Goal: Register for event/course

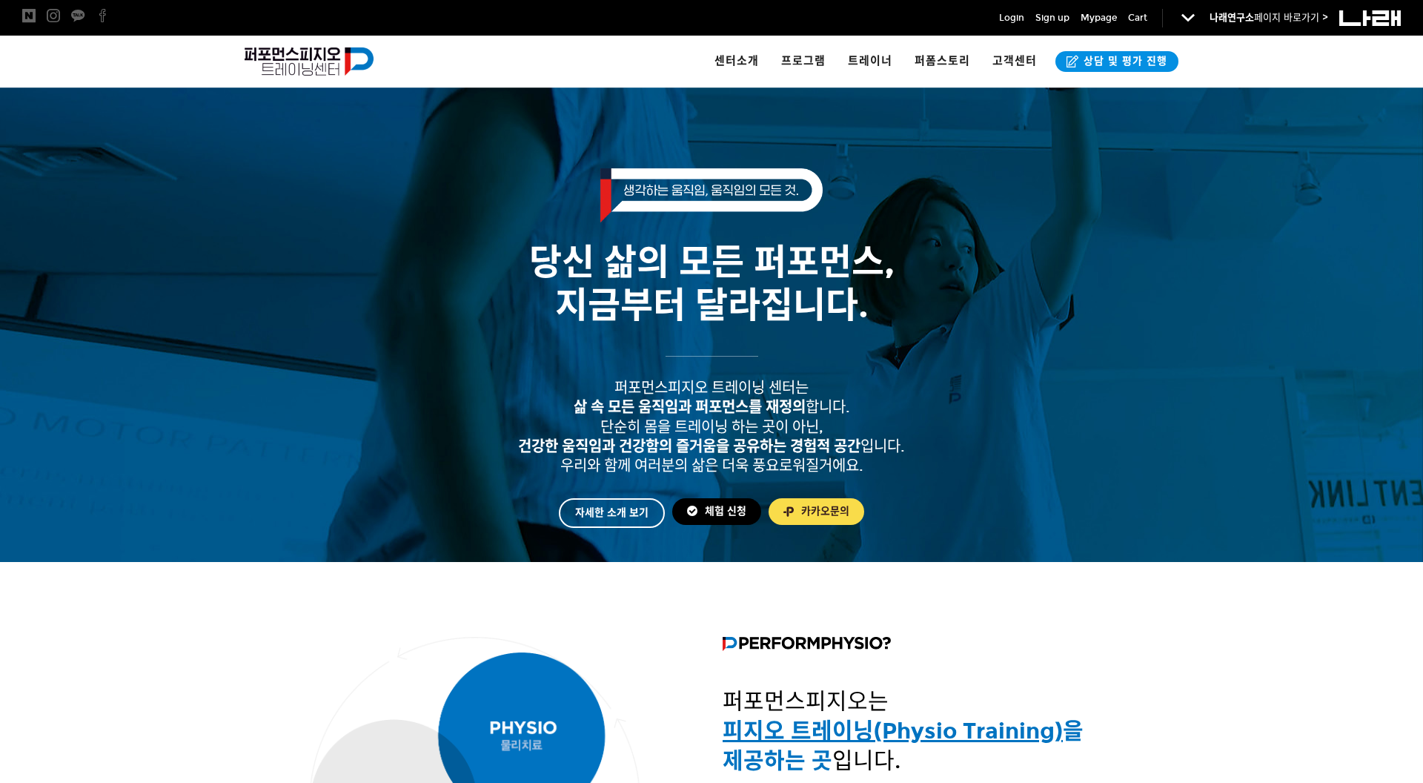
click at [740, 510] on link "체험 신청" at bounding box center [716, 511] width 89 height 27
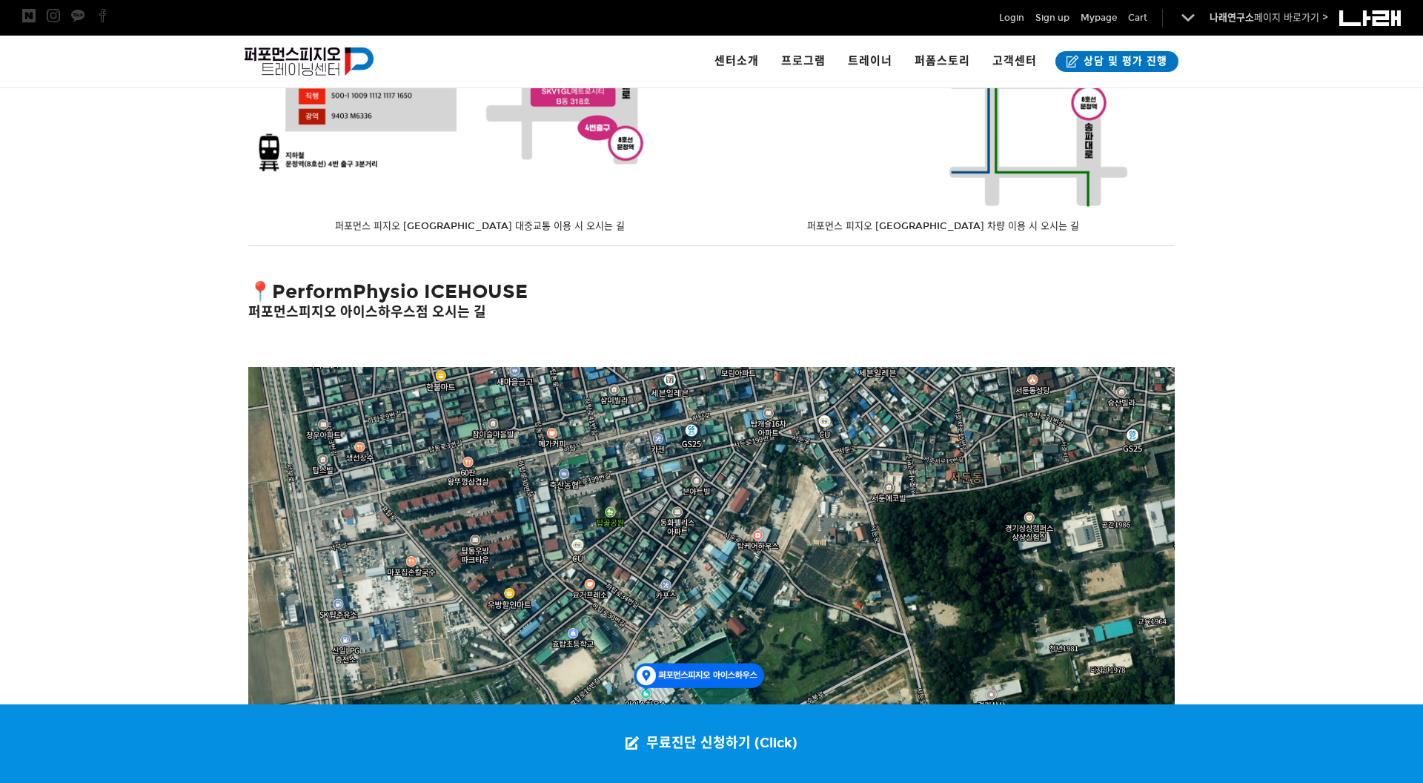
scroll to position [2431, 0]
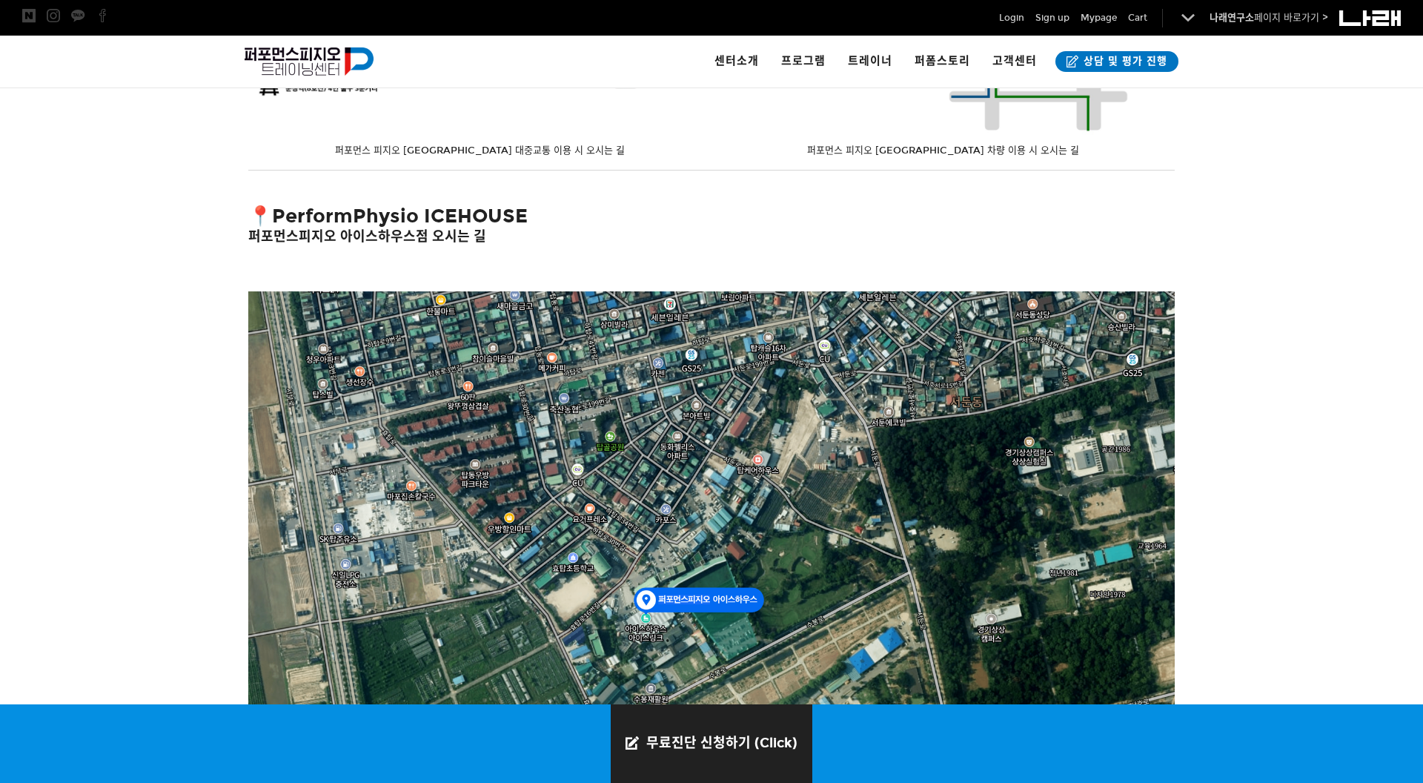
click at [708, 731] on link "무료진단 신청하기 (Click)" at bounding box center [712, 743] width 202 height 79
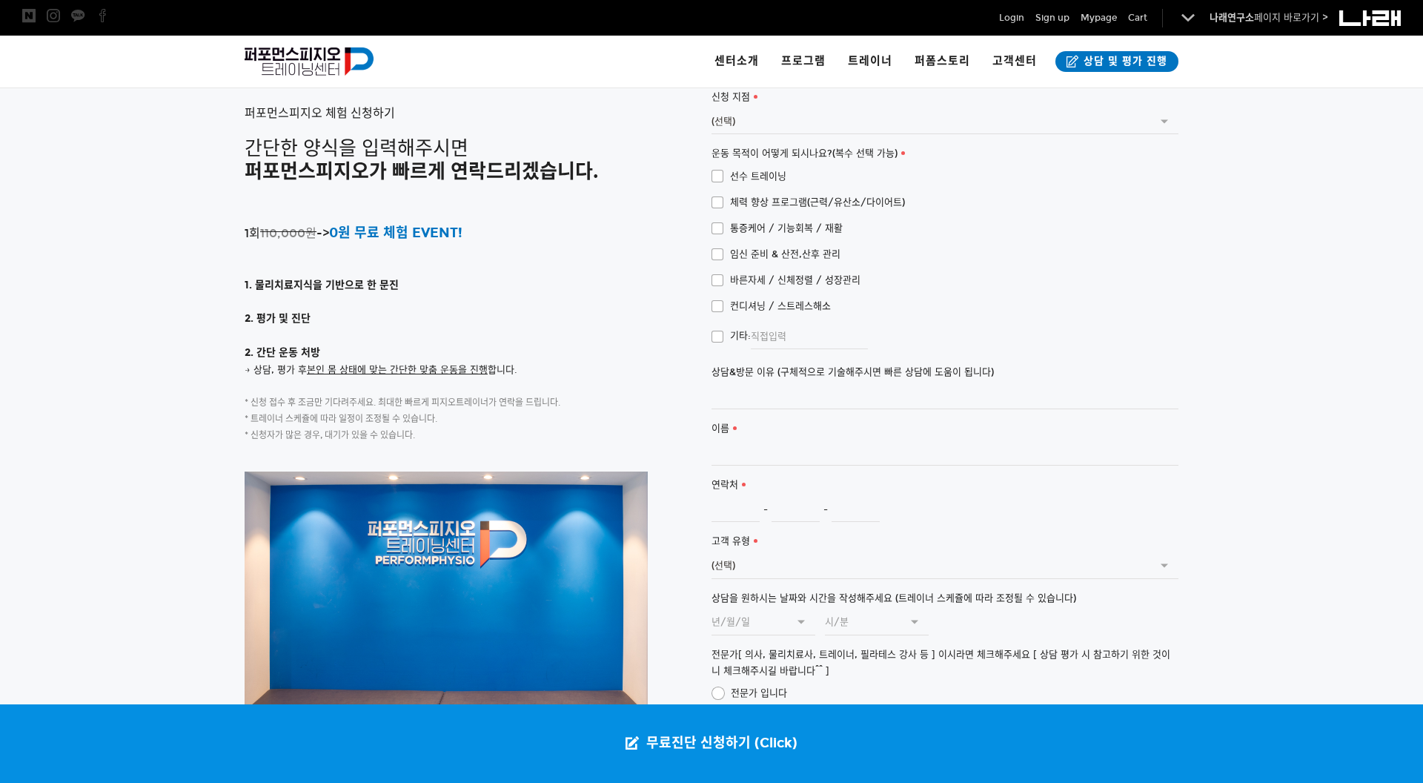
scroll to position [3342, 0]
click at [722, 193] on span "체력 향상 프로그램(근력/유산소/다이어트)" at bounding box center [807, 201] width 193 height 16
click at [706, 194] on input "체력 향상 프로그램(근력/유산소/다이어트)" at bounding box center [702, 199] width 10 height 10
checkbox input "true"
click at [738, 383] on input "상담&방문 이유 (구체적으로 기술해주시면 빠른 상담에 도움이 됩니다)" at bounding box center [944, 395] width 467 height 25
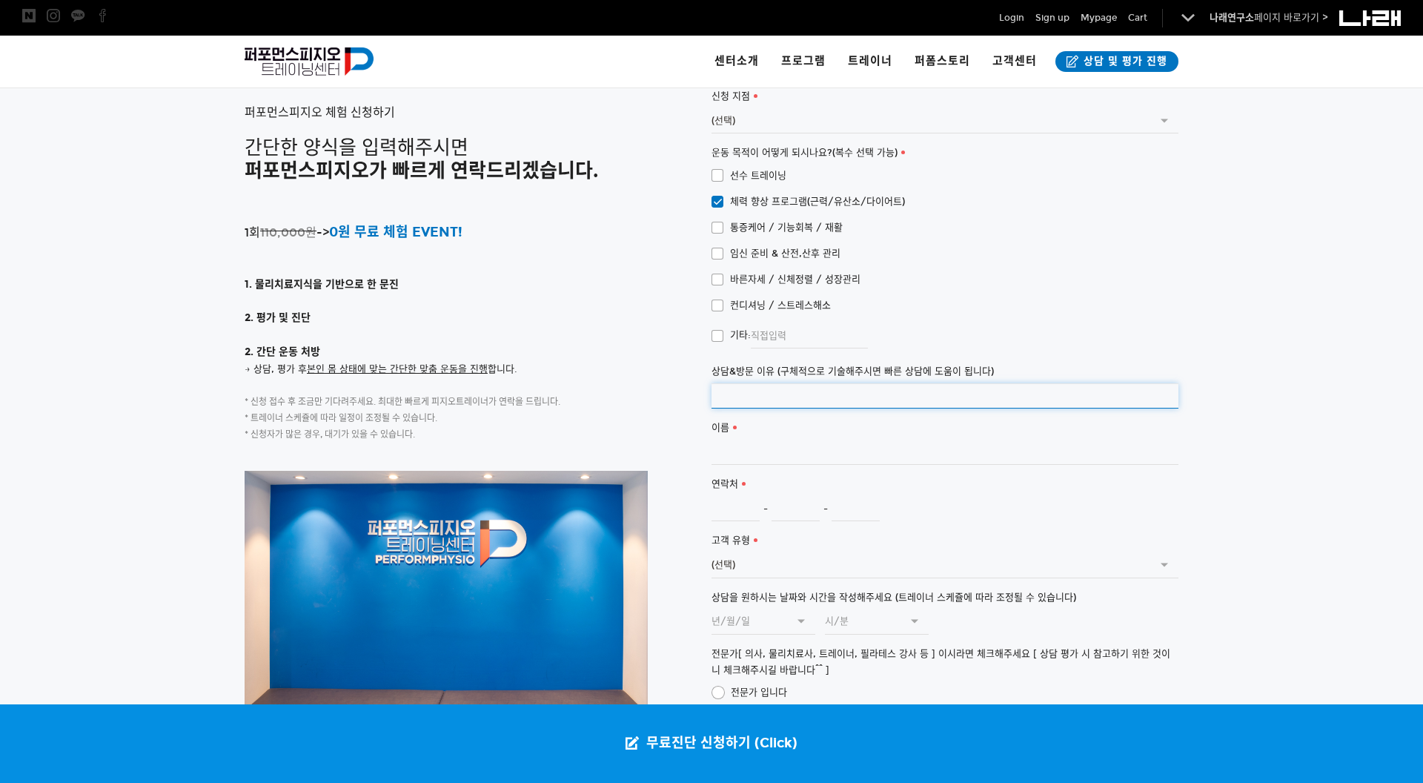
type input "ㄷ"
type input "평소 자세가 불안정하고, 신체에 관심 많음. 체력을 기르고 싶어요"
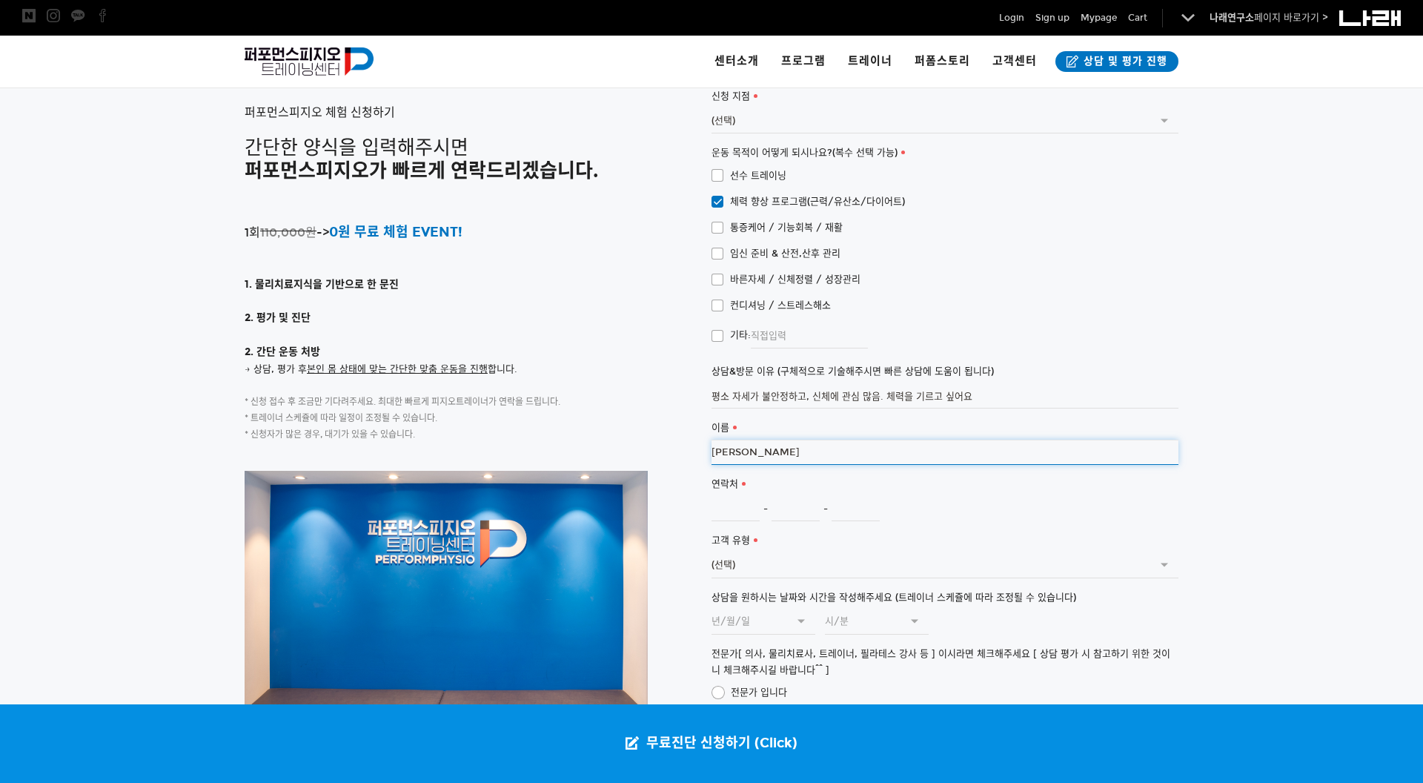
type input "김준태"
type input "010"
type input "5828"
type input "0818"
click at [767, 553] on select "(선택) 개인 기업 가족 기타" at bounding box center [944, 565] width 467 height 25
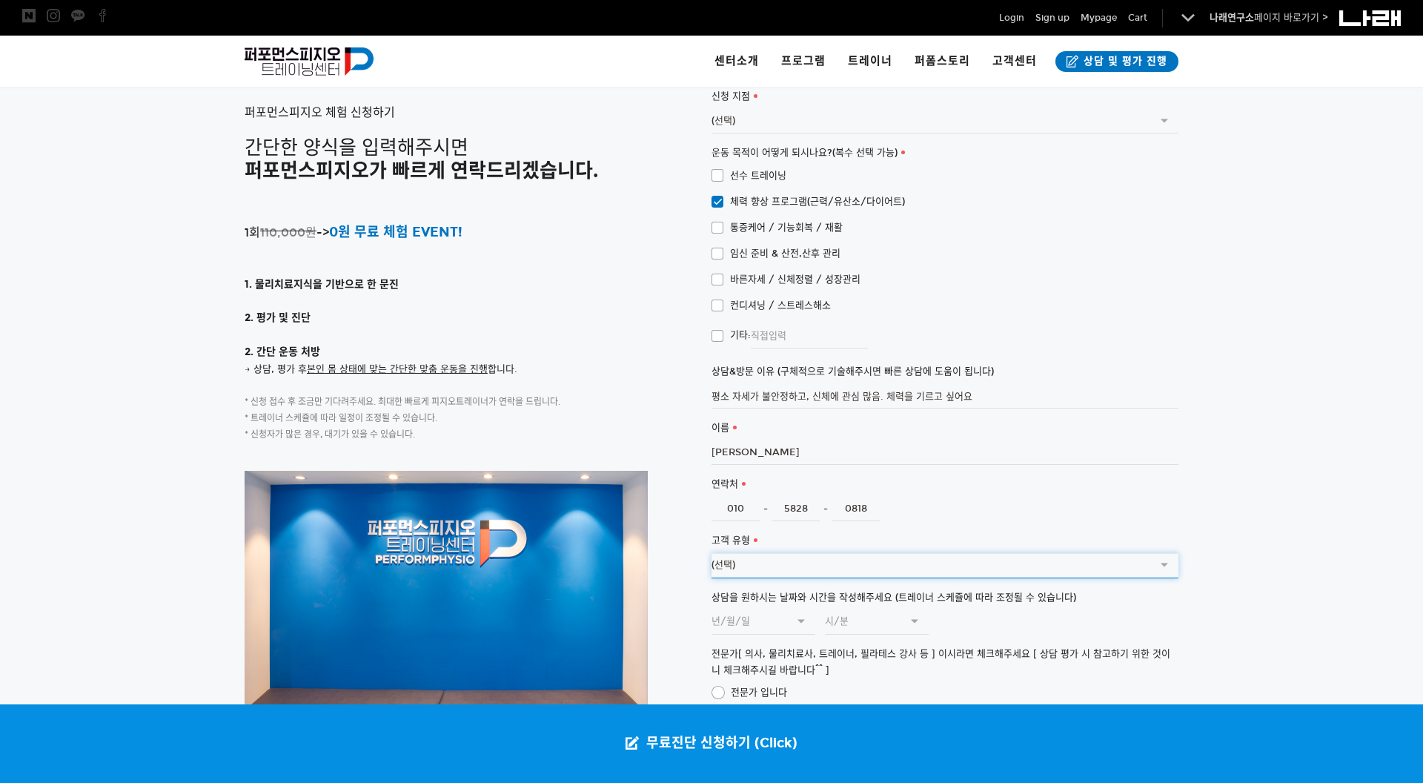
select select "개인"
click at [1260, 536] on div at bounding box center [711, 478] width 1423 height 824
type input "2025.9.4"
click at [787, 609] on input "2025.9.4" at bounding box center [763, 621] width 104 height 25
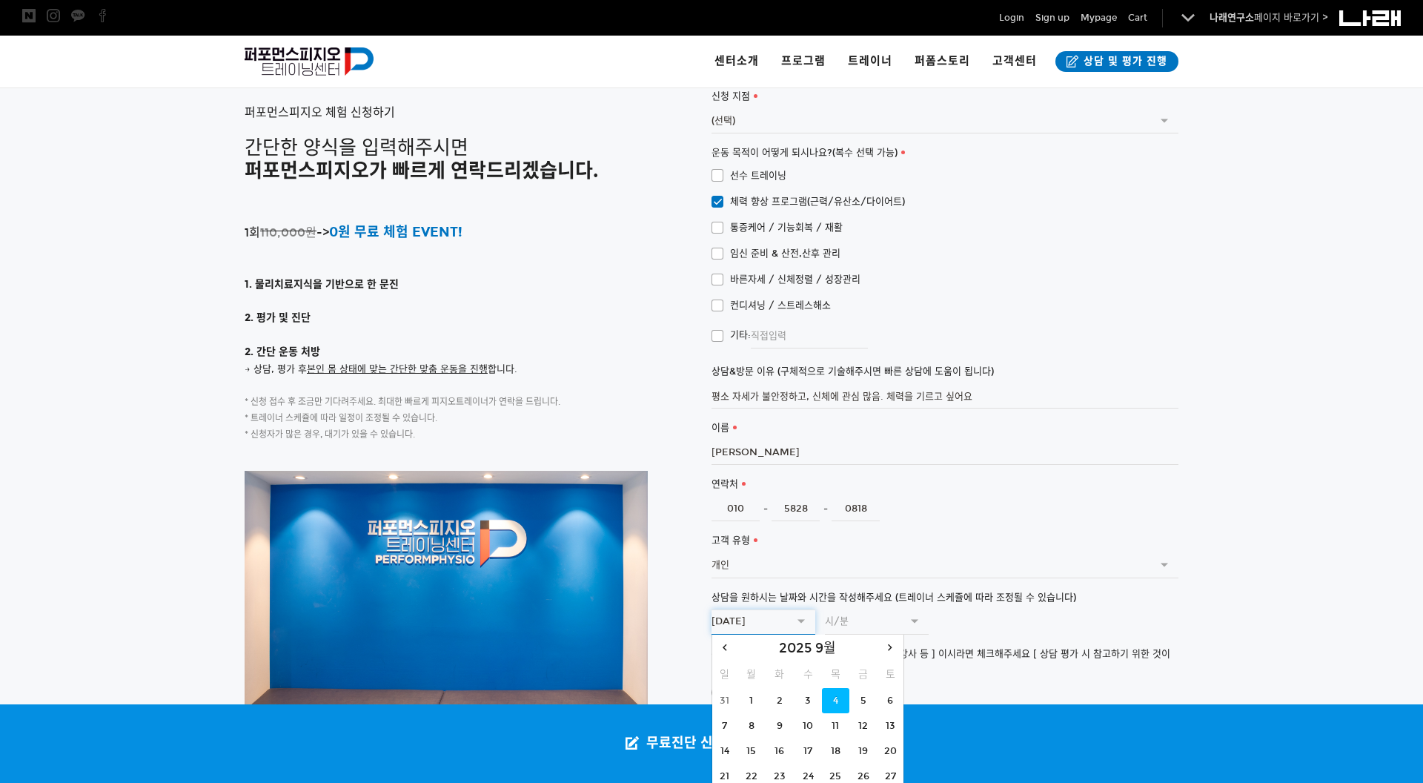
click at [837, 688] on td "4" at bounding box center [835, 700] width 27 height 25
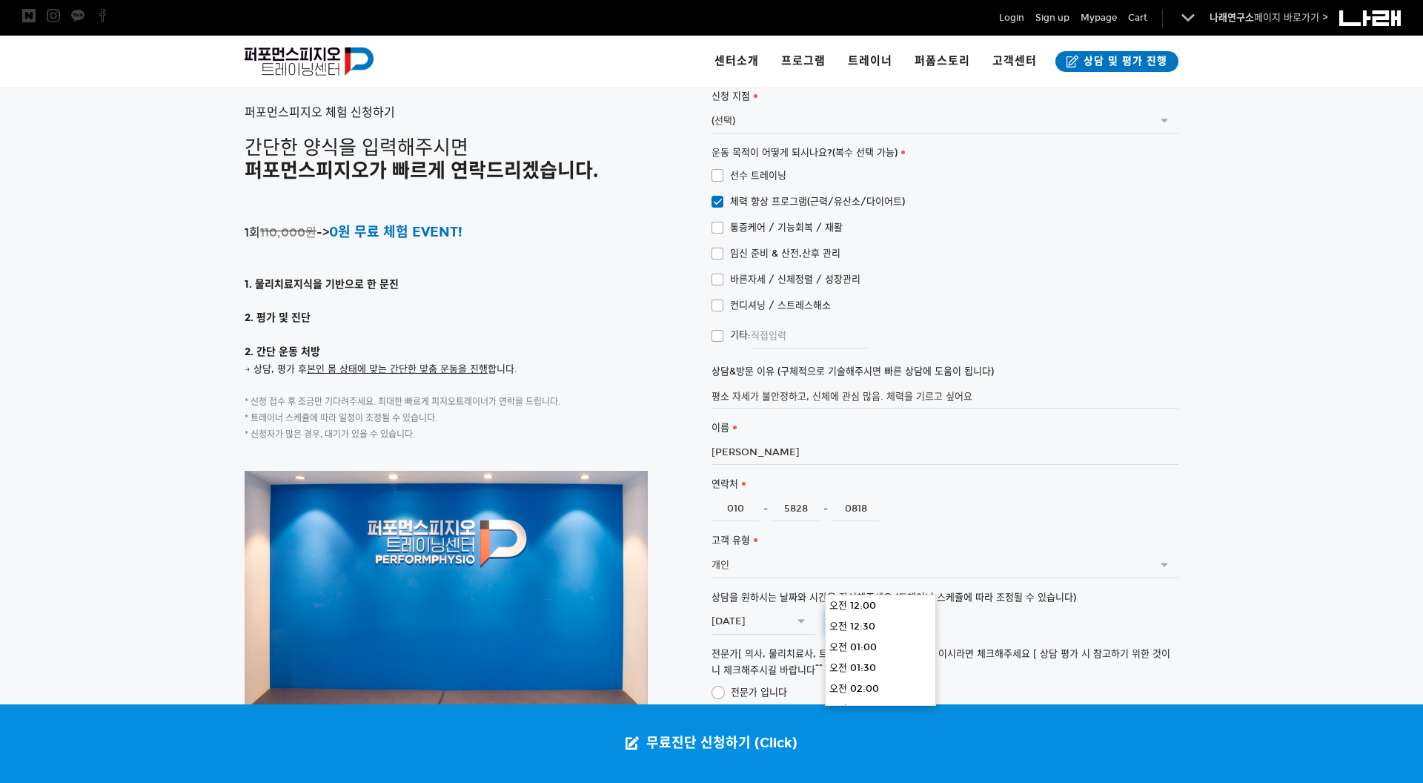
click at [903, 609] on input "text" at bounding box center [877, 621] width 104 height 25
type input "오전 03:30"
click at [905, 650] on li "오전 03:30" at bounding box center [881, 657] width 110 height 21
click at [1373, 546] on div at bounding box center [711, 478] width 1423 height 824
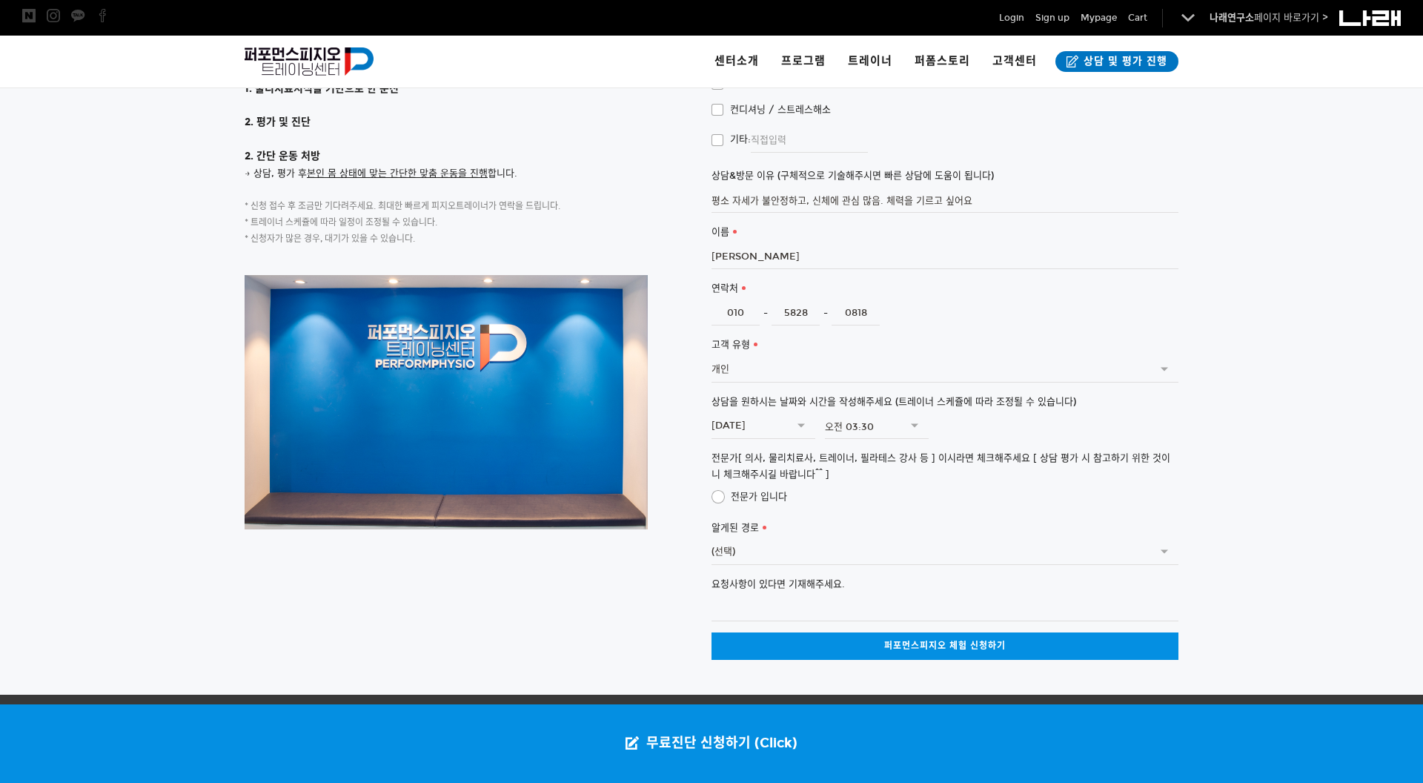
scroll to position [3552, 0]
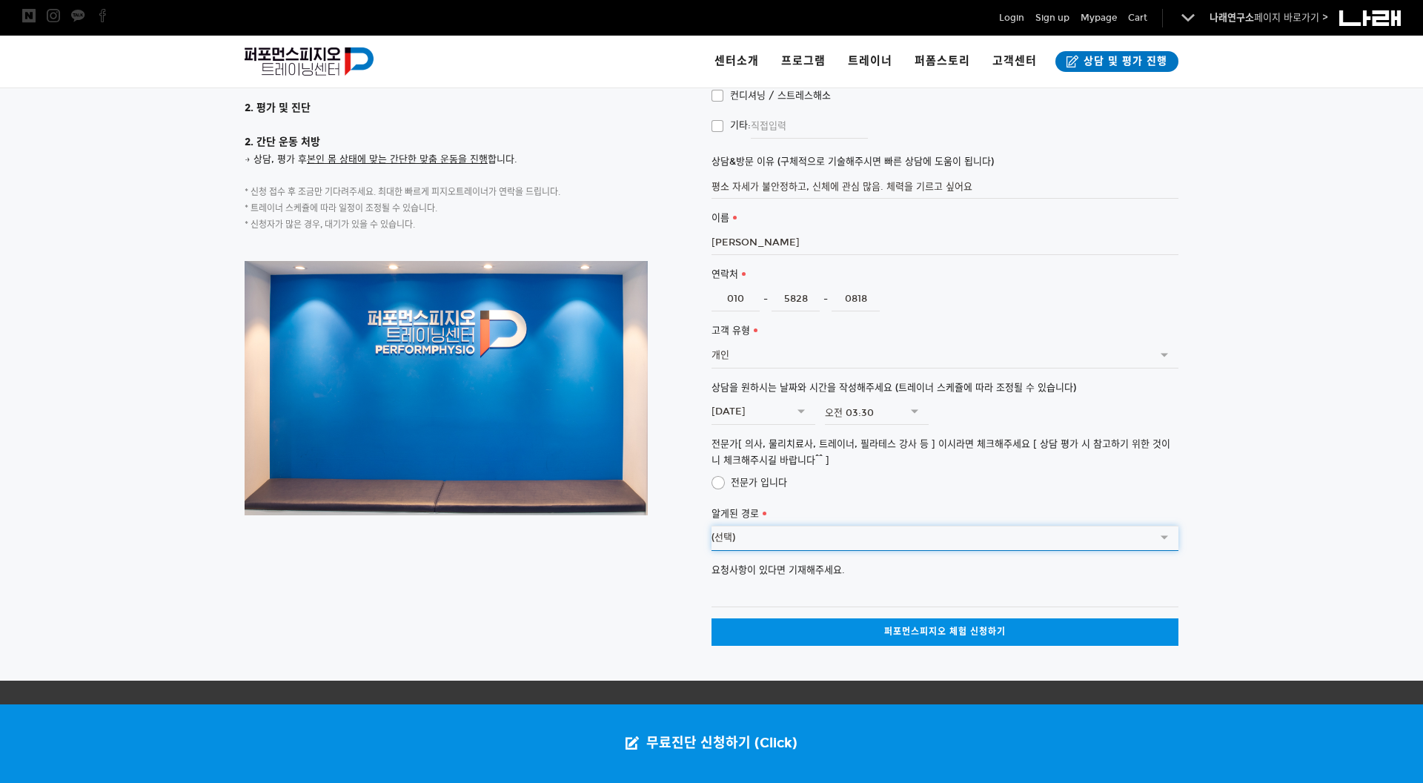
click at [757, 525] on select "(선택) SNS광고 (페이스북,인스타그램) 커뮤니티 (네이버 카페 등) 검색 엔진 (네이버, 다음 등) 오프라인 광고물 (전단,디지털사이니지 …" at bounding box center [944, 537] width 467 height 25
select select "퍼폼 회원 추천 - 추천인을 적어주시면 해당 회원님에게 혜택을 드립니다."
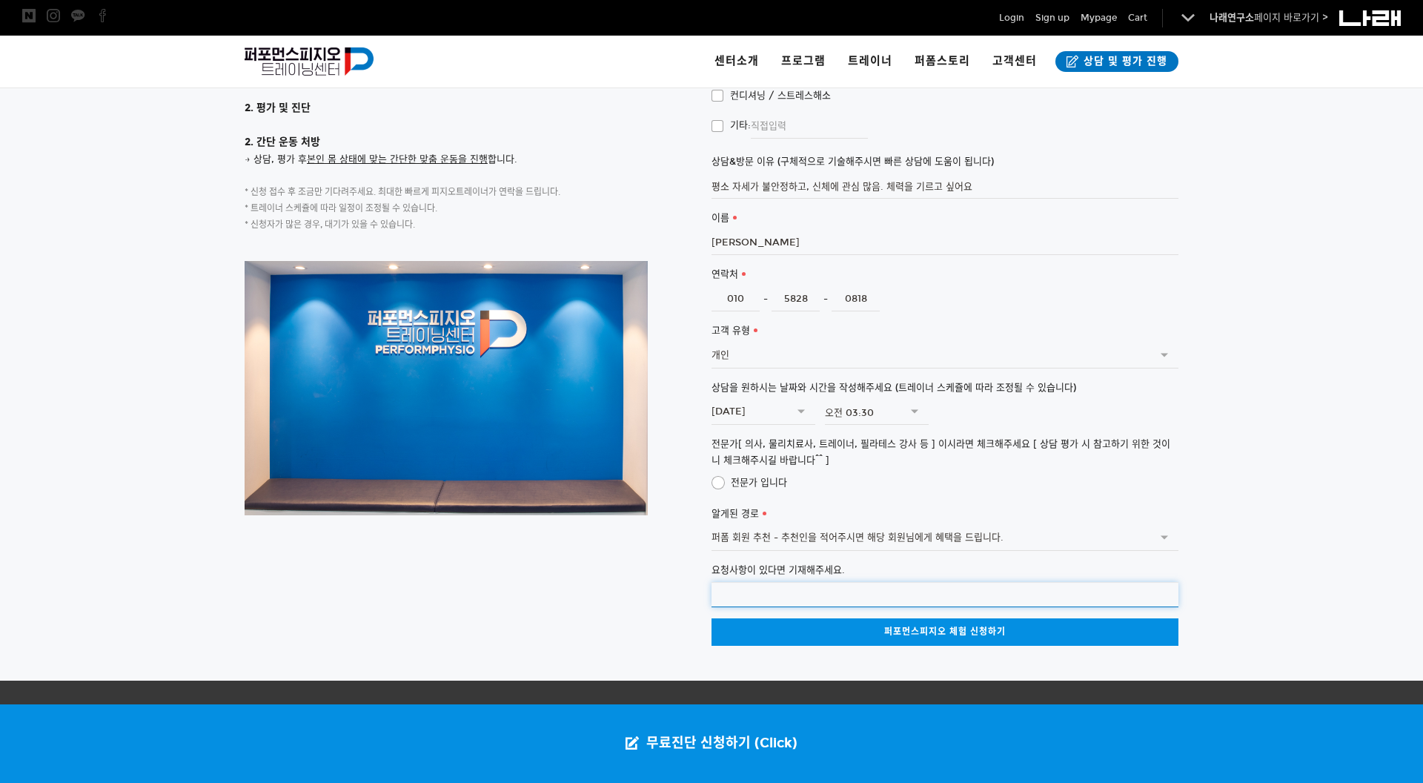
click at [811, 582] on input "요청사항이 있다면 기재해주세요." at bounding box center [944, 594] width 467 height 25
type input "ㄷ"
type input "시간을 변경해도 되니 꼭꼭 가장 회원수가 많고, 그분께 재신청 많은 분으로 해주세요."
click at [1245, 561] on div at bounding box center [711, 268] width 1423 height 824
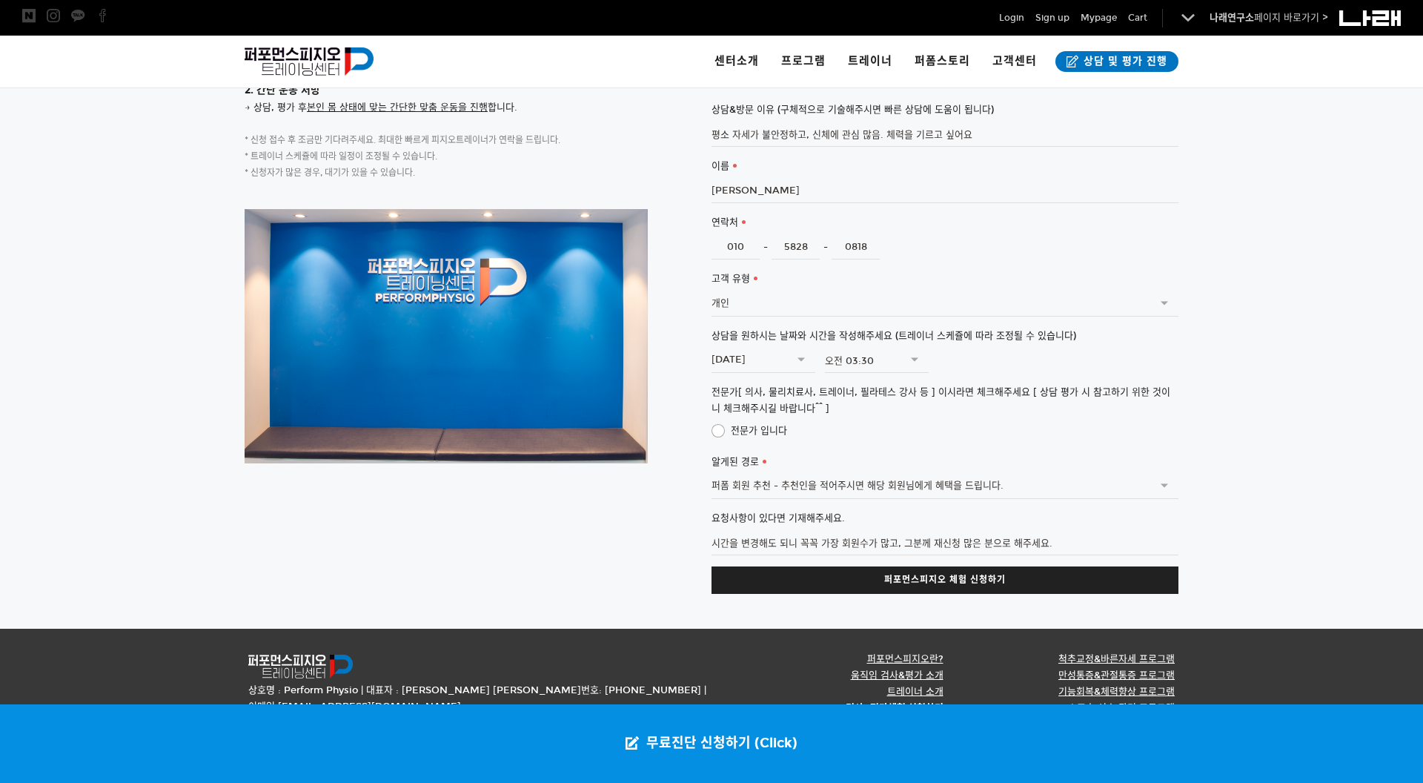
click at [1101, 566] on link "퍼포먼스피지오 체험 신청하기" at bounding box center [944, 579] width 467 height 27
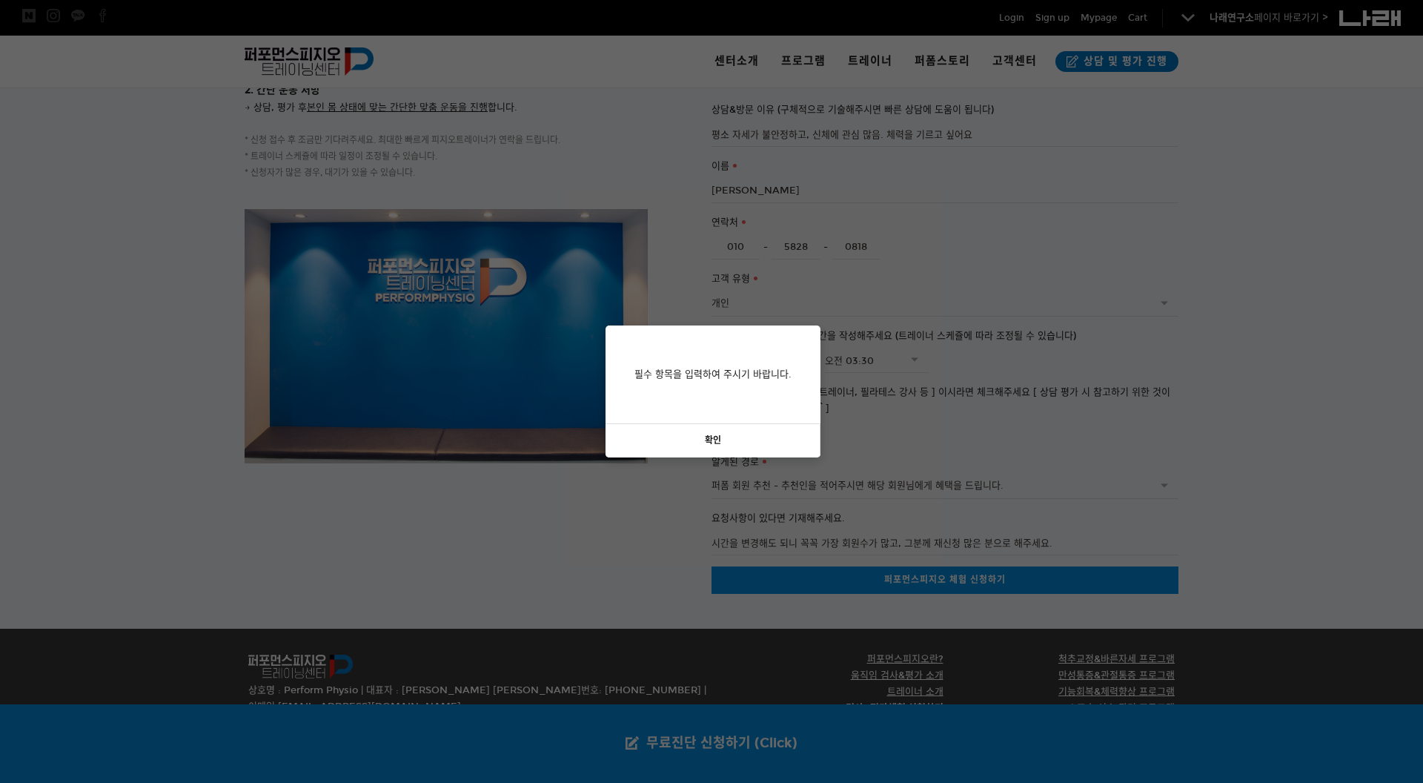
click at [779, 436] on link "확인" at bounding box center [712, 440] width 215 height 33
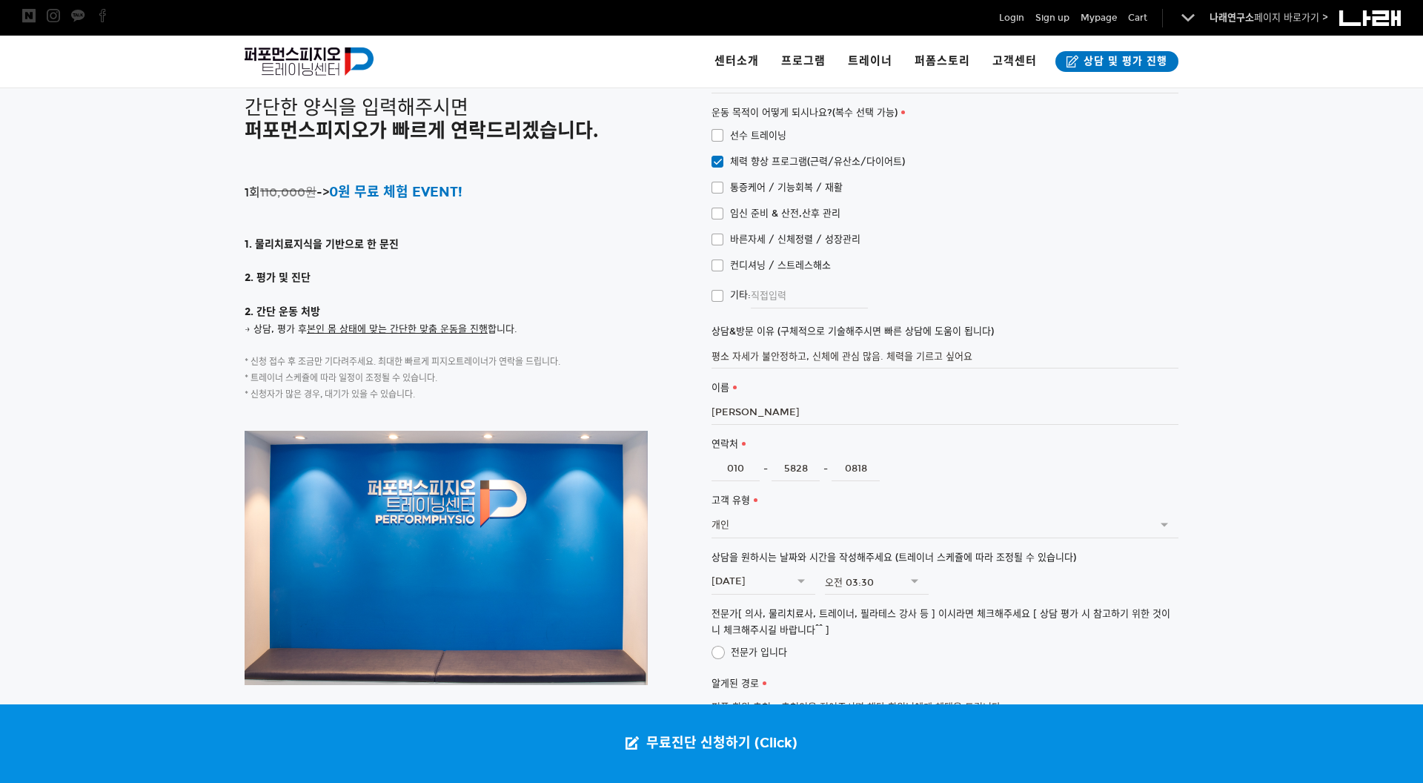
scroll to position [3211, 0]
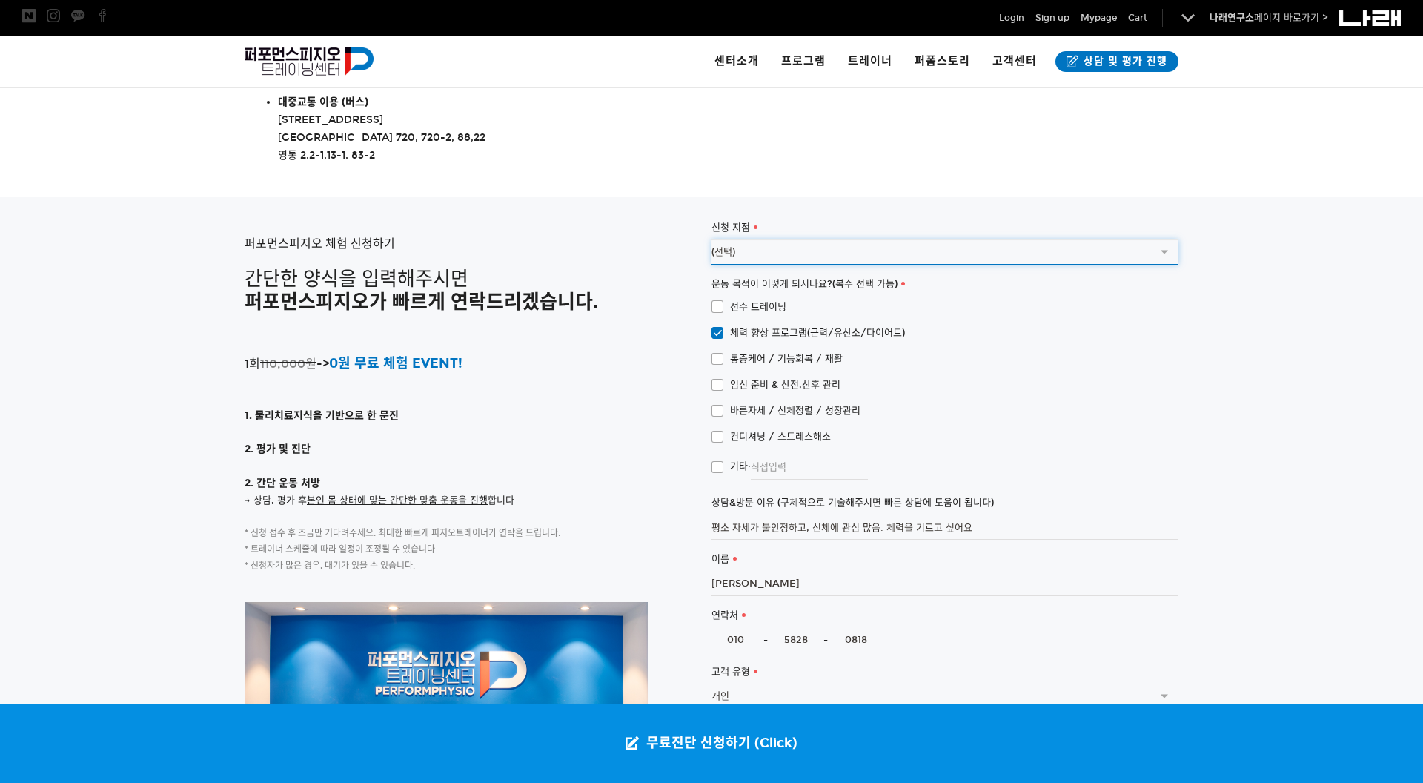
click at [773, 239] on select "(선택) 서울 송파 문정점 수원점(아이스하우스점)" at bounding box center [944, 251] width 467 height 25
select select "서울 송파 문정점"
click at [1186, 379] on div "퍼포먼스피지오 체험 신청하기 간단한 양식을 입력해주시면 퍼포먼스피지오가 빠르게 연락드리겠습니다. 1회 110,000원 -> 0원 무료 체험 E…" at bounding box center [711, 609] width 956 height 824
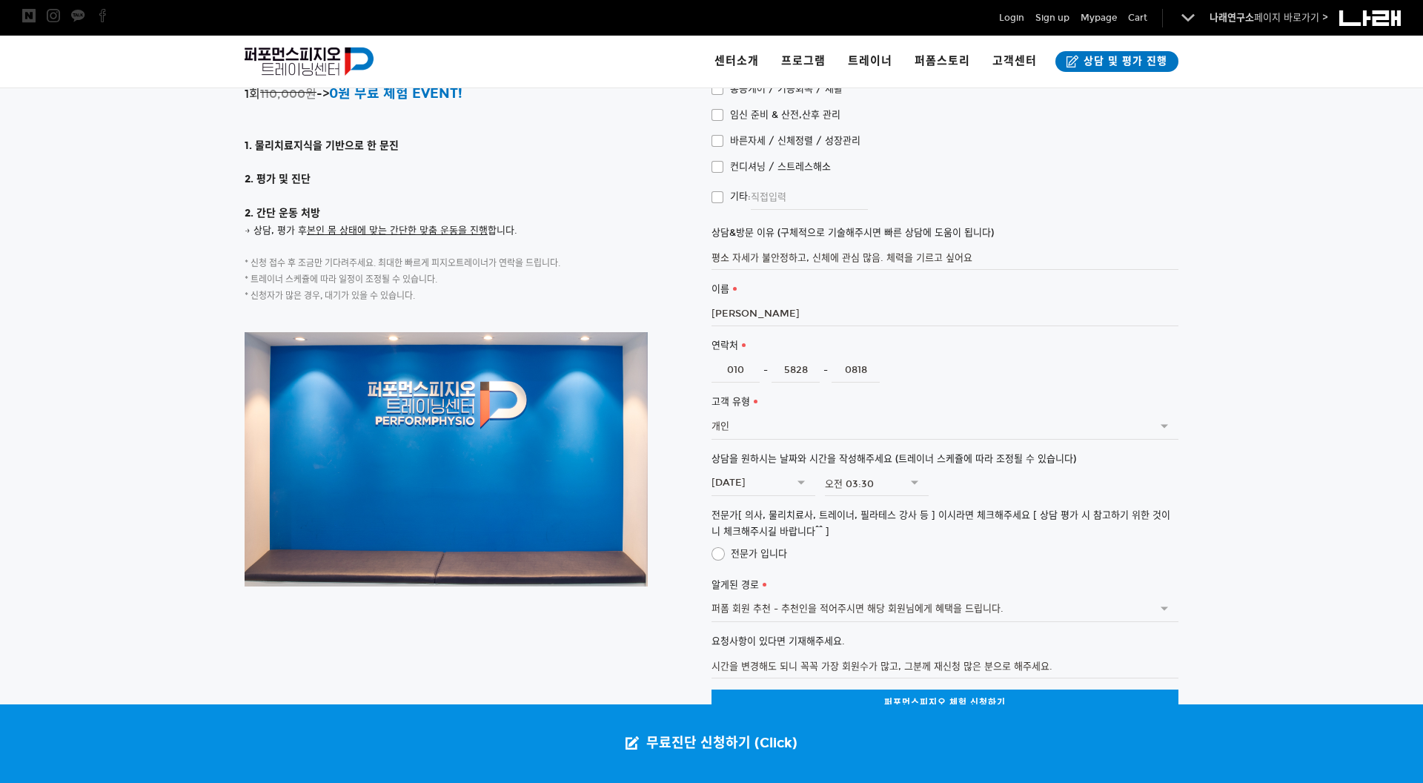
scroll to position [3604, 0]
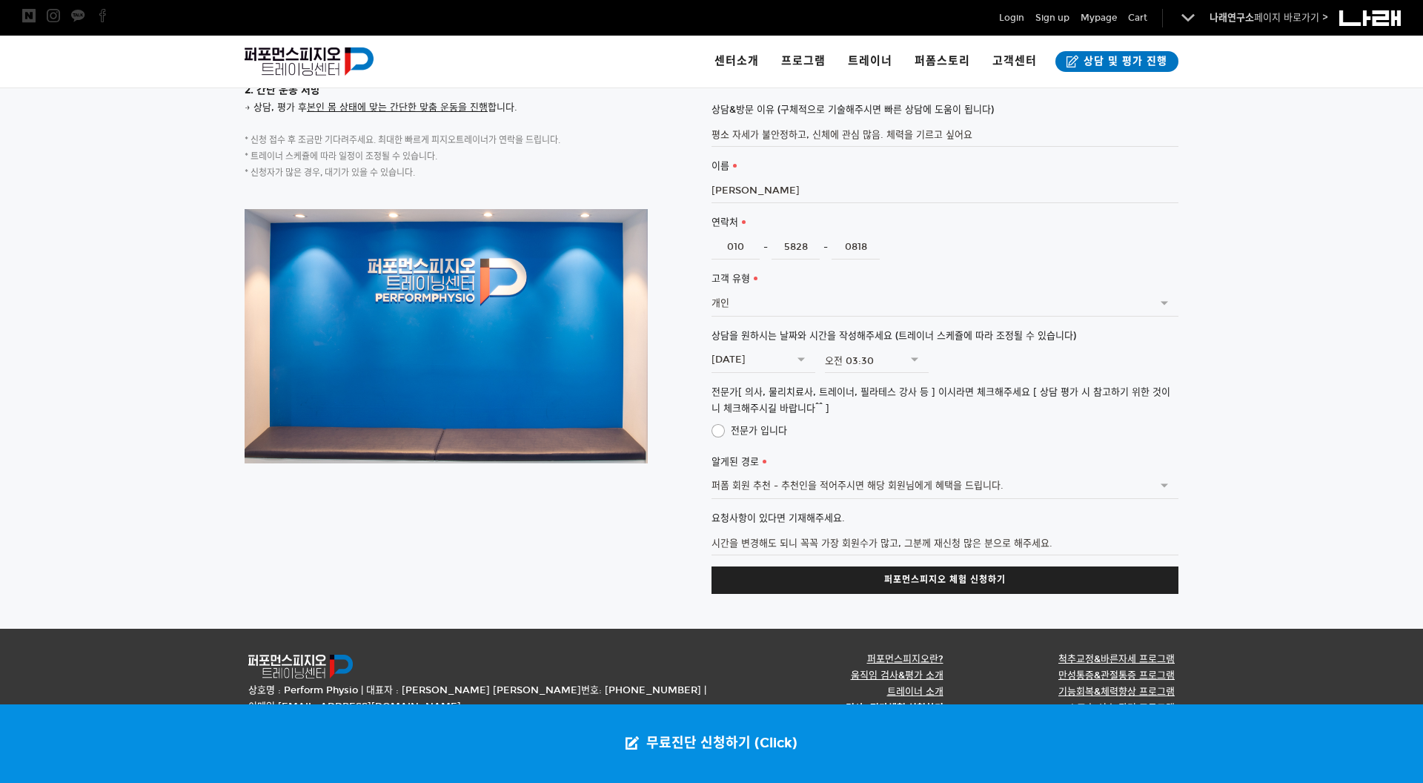
click at [1069, 566] on link "퍼포먼스피지오 체험 신청하기" at bounding box center [944, 579] width 467 height 27
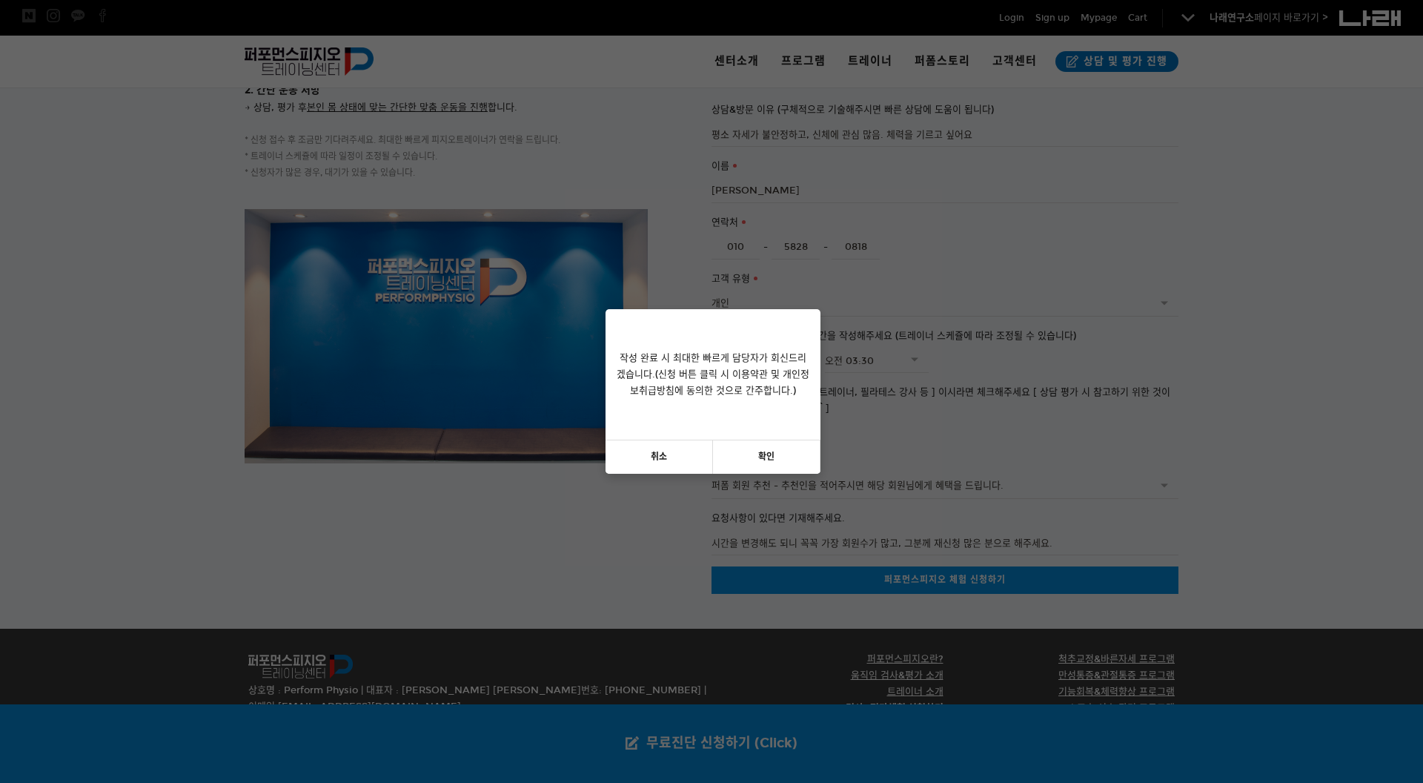
click at [754, 454] on link "확인" at bounding box center [766, 456] width 107 height 33
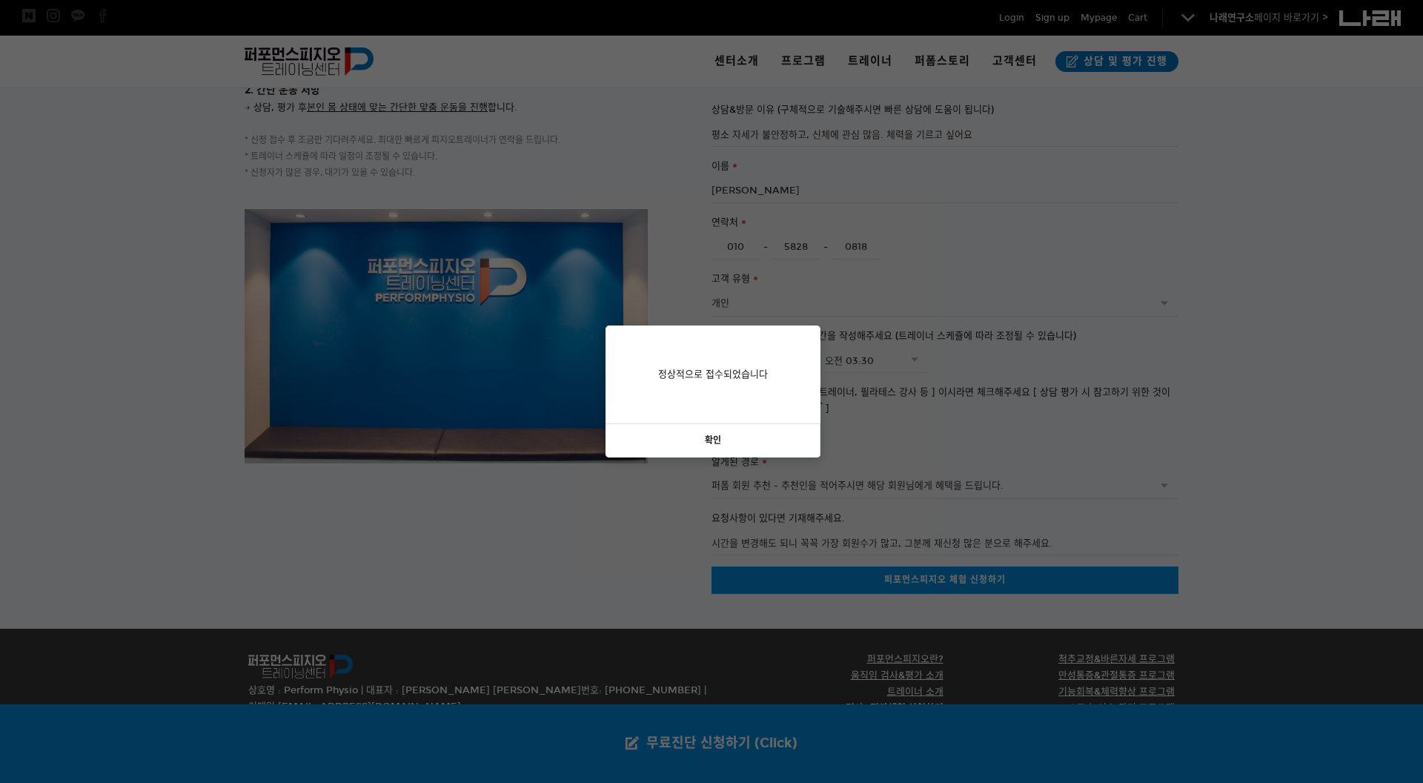
click at [740, 434] on link "확인" at bounding box center [712, 440] width 215 height 33
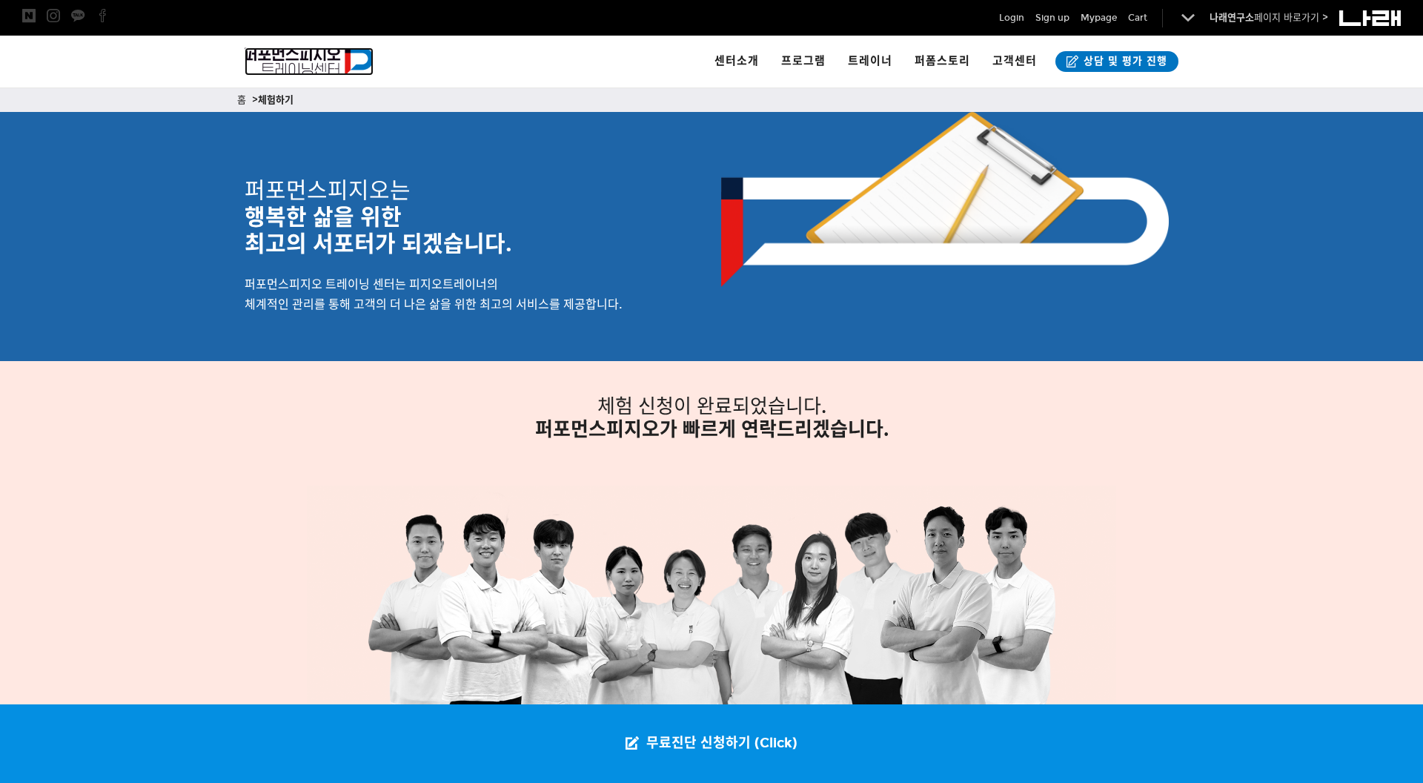
click at [328, 52] on img at bounding box center [309, 61] width 129 height 28
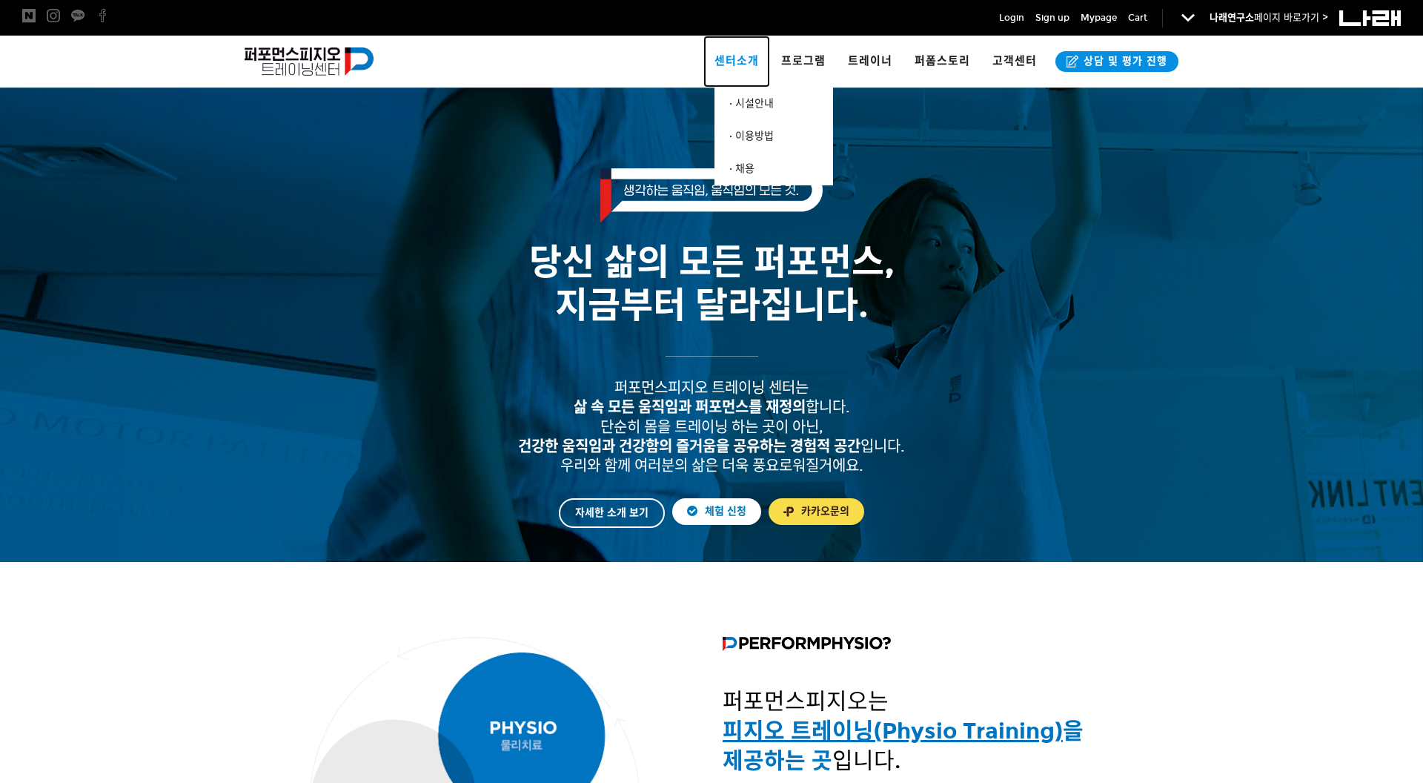
click at [742, 47] on link "센터소개" at bounding box center [736, 62] width 67 height 52
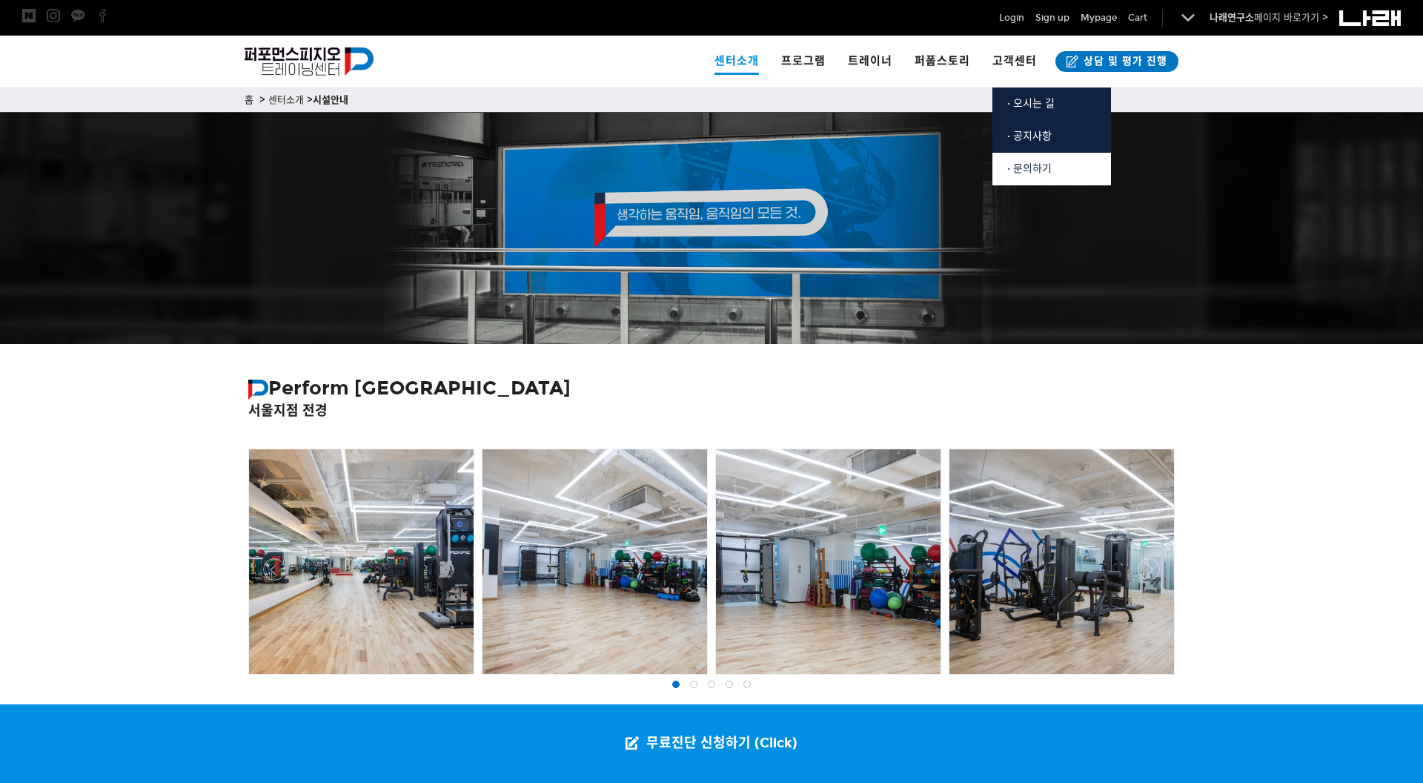
click at [1026, 173] on span "· 문의하기" at bounding box center [1029, 168] width 44 height 13
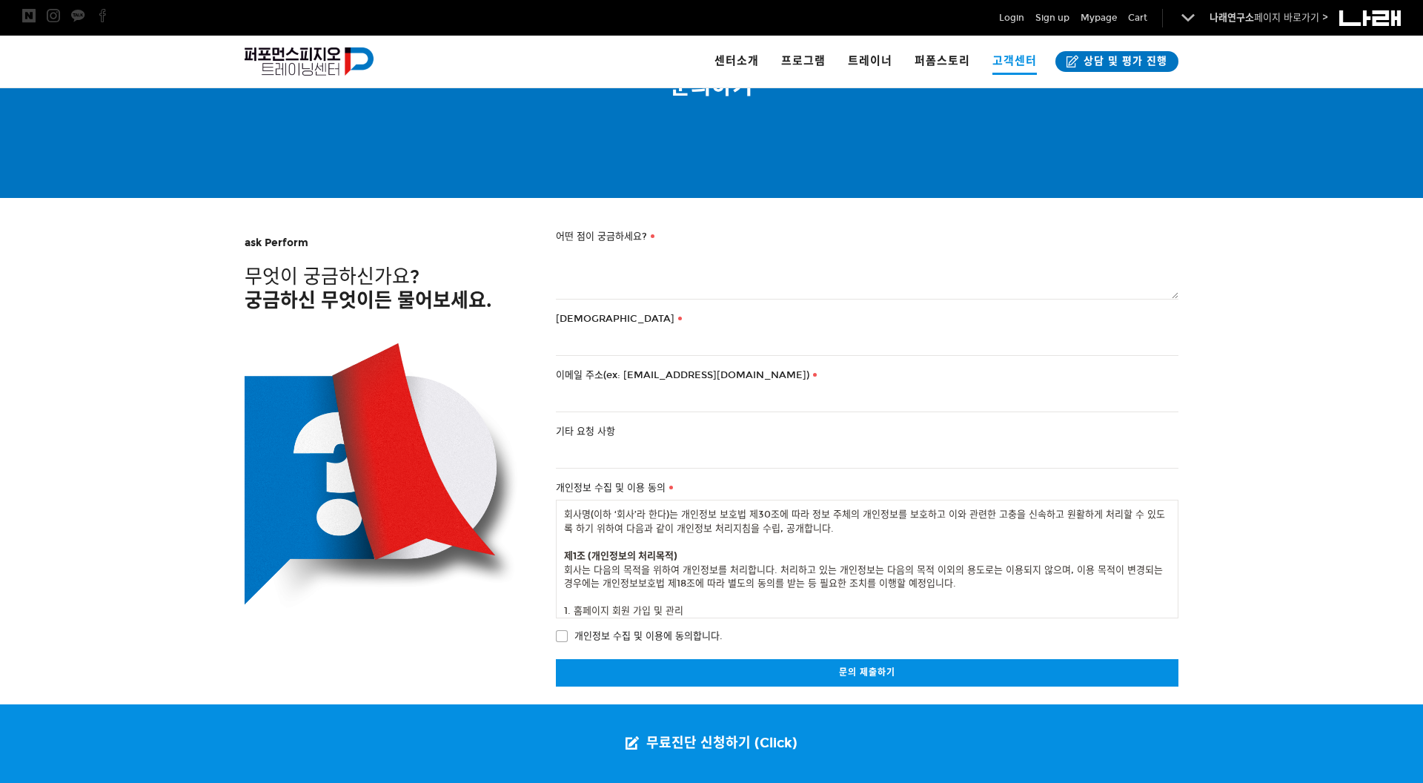
scroll to position [102, 0]
